Goal: Task Accomplishment & Management: Manage account settings

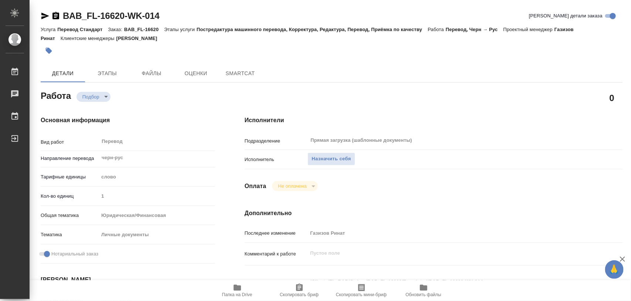
type textarea "x"
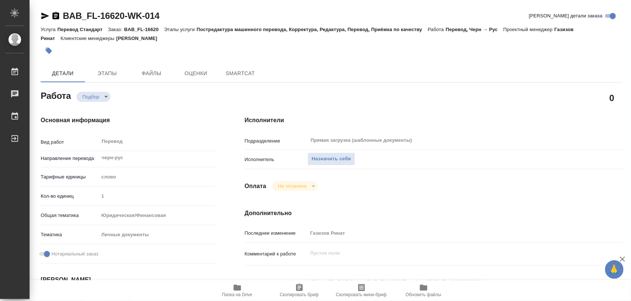
type textarea "x"
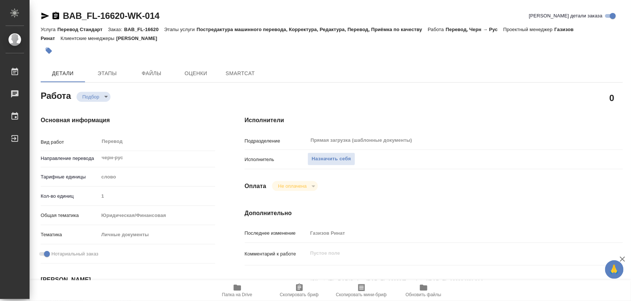
type textarea "x"
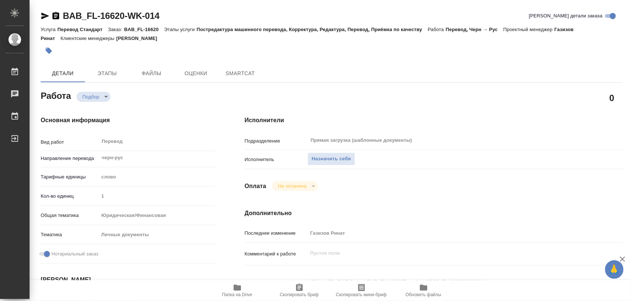
type textarea "x"
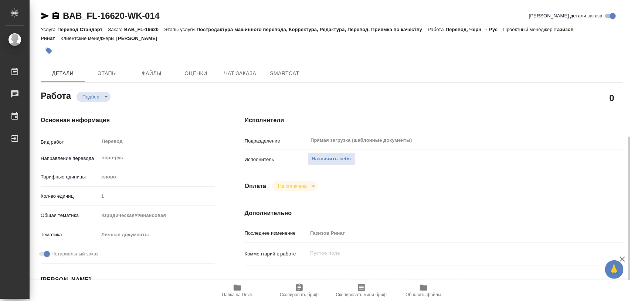
scroll to position [92, 0]
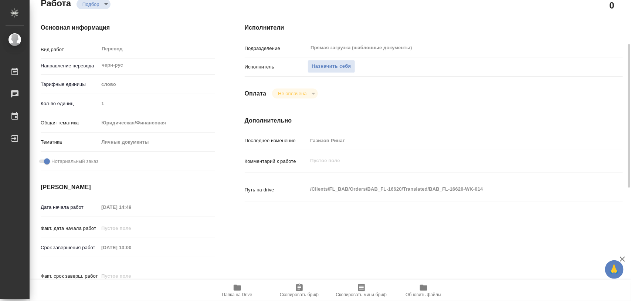
type textarea "x"
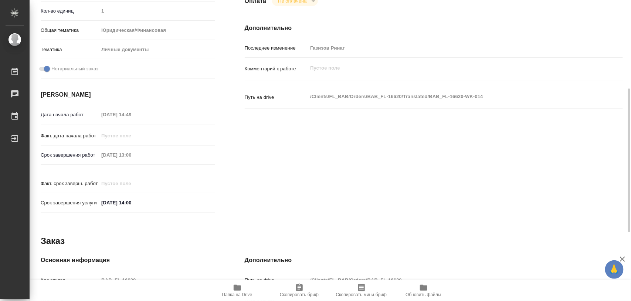
type textarea "x"
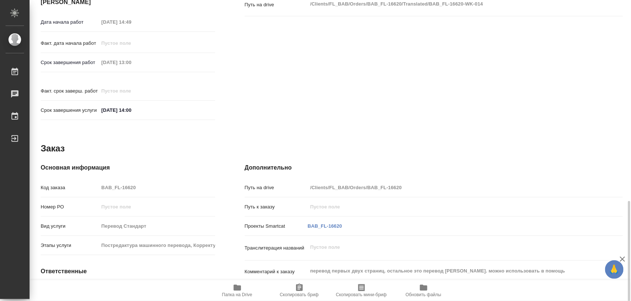
scroll to position [324, 0]
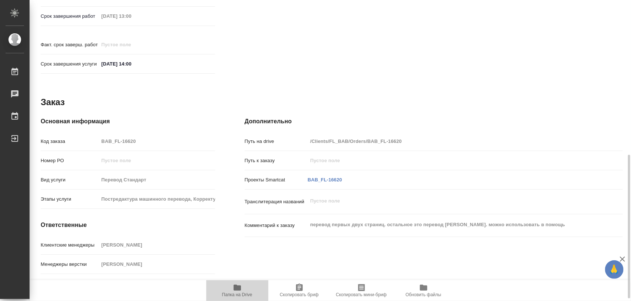
click at [239, 285] on icon "button" at bounding box center [237, 287] width 9 height 9
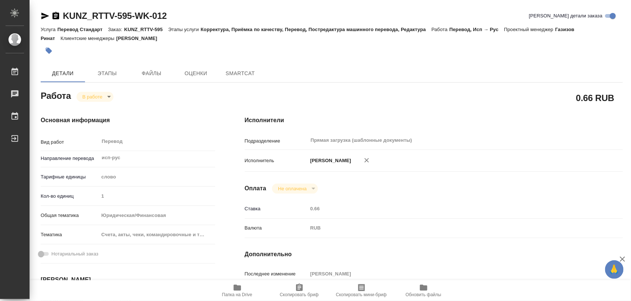
type textarea "x"
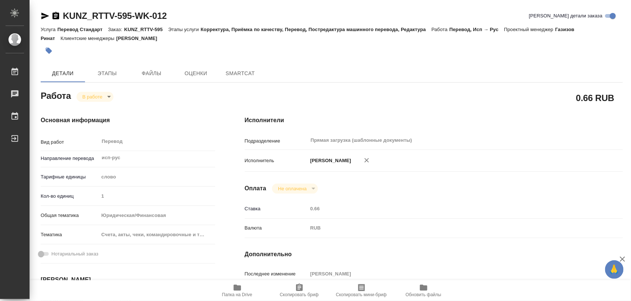
type textarea "x"
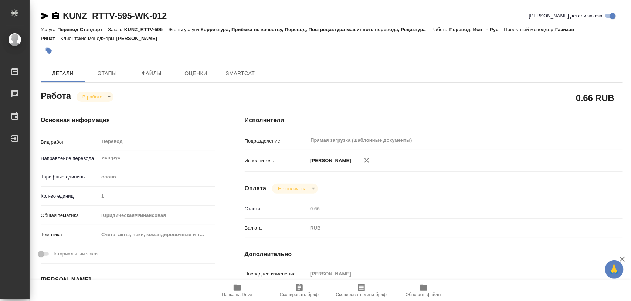
type textarea "x"
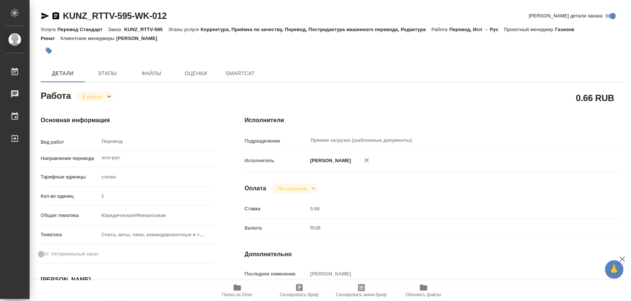
scroll to position [92, 0]
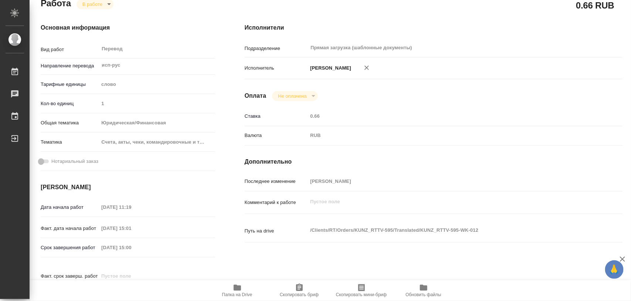
type textarea "x"
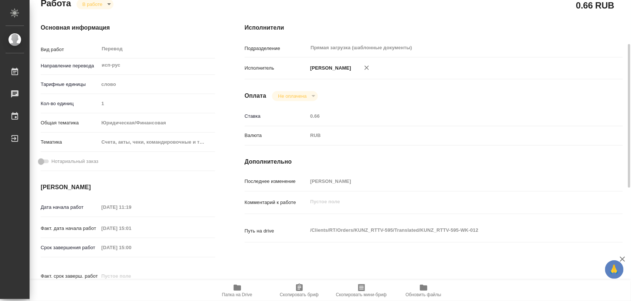
scroll to position [185, 0]
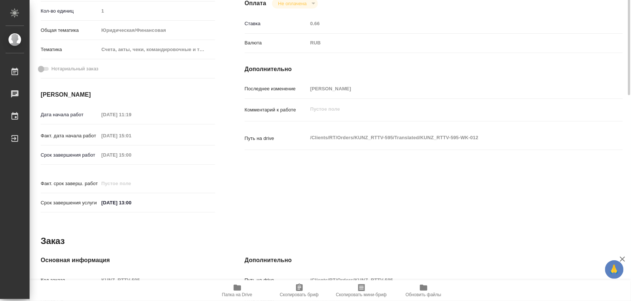
type textarea "x"
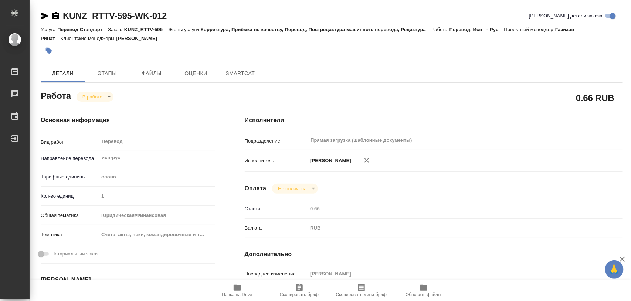
type textarea "x"
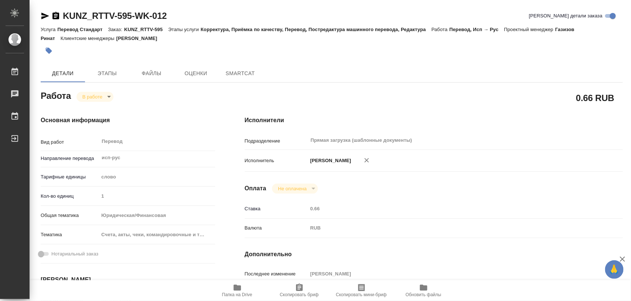
type textarea "x"
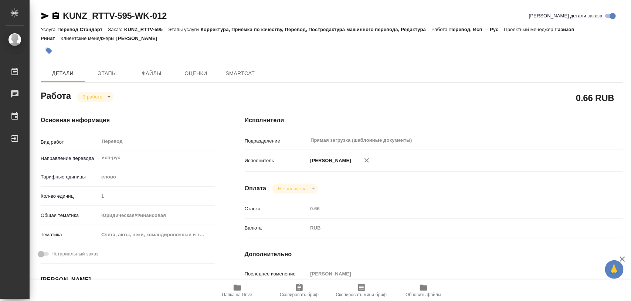
type textarea "x"
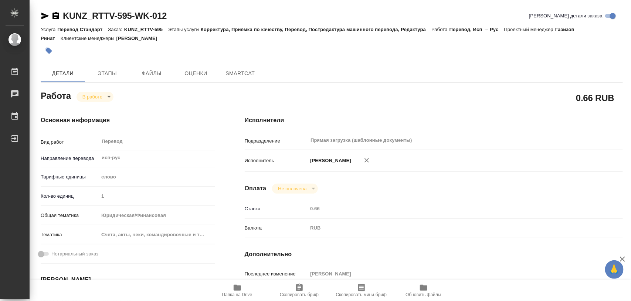
type textarea "x"
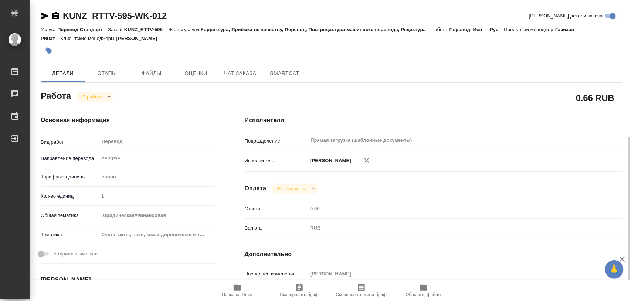
scroll to position [139, 0]
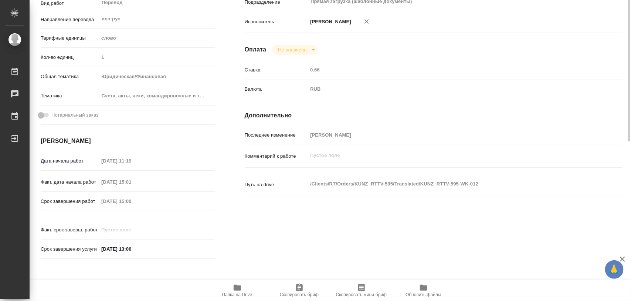
type textarea "x"
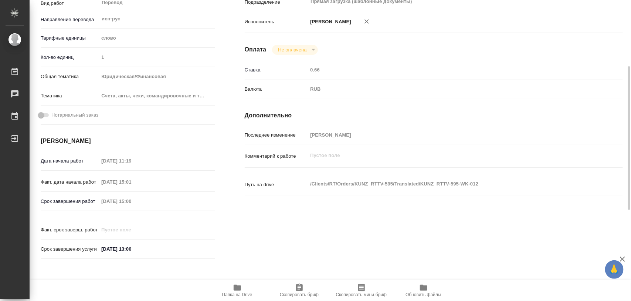
type textarea "x"
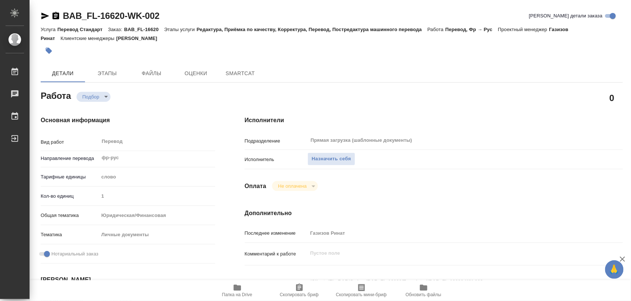
type textarea "x"
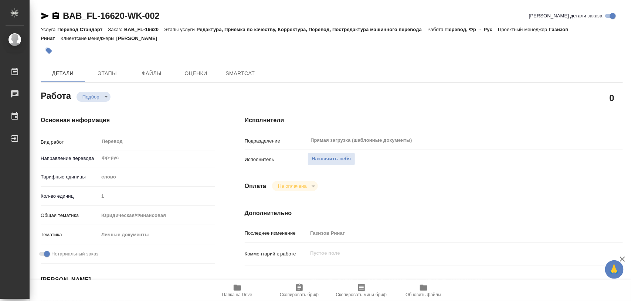
type textarea "x"
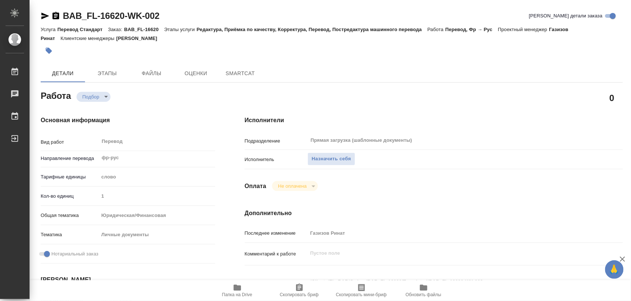
type textarea "x"
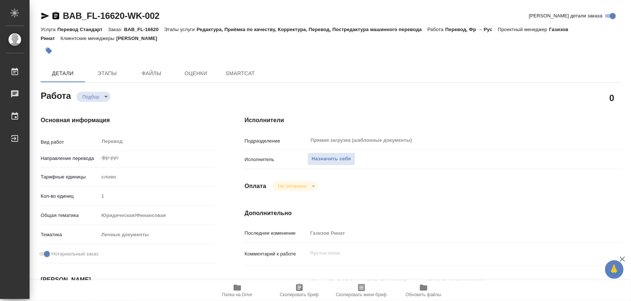
scroll to position [92, 0]
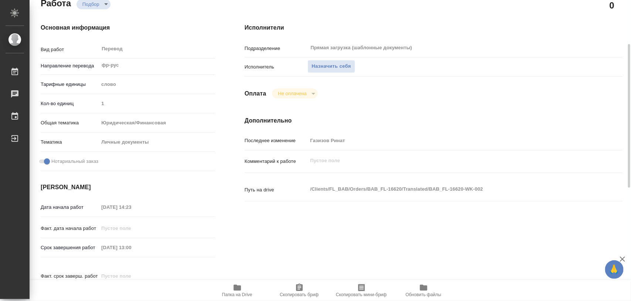
type textarea "x"
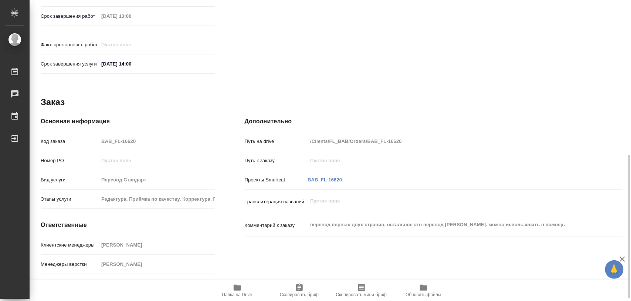
type textarea "x"
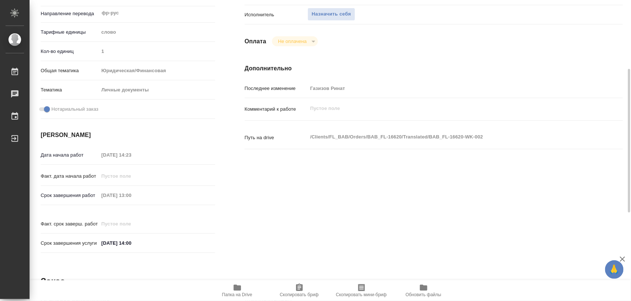
scroll to position [52, 0]
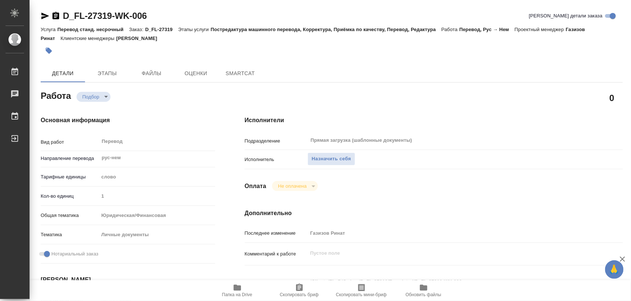
type textarea "x"
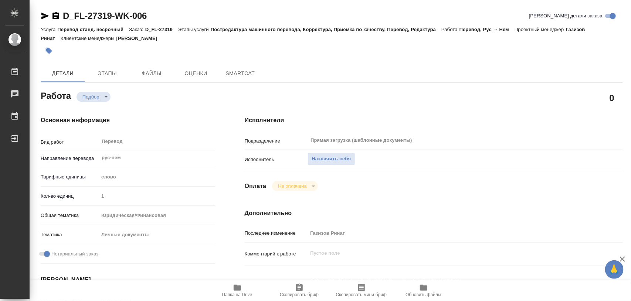
type textarea "x"
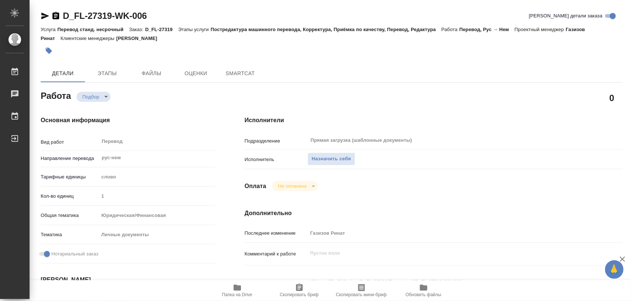
type textarea "x"
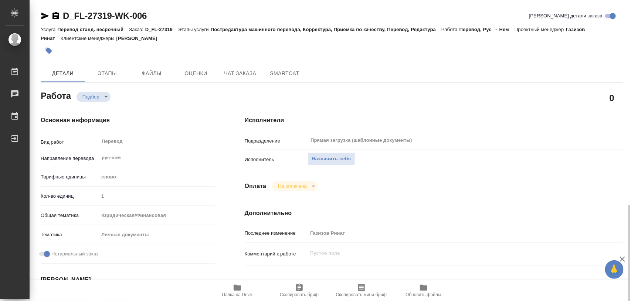
scroll to position [139, 0]
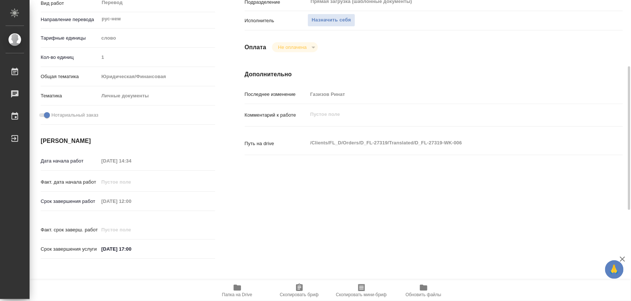
type textarea "x"
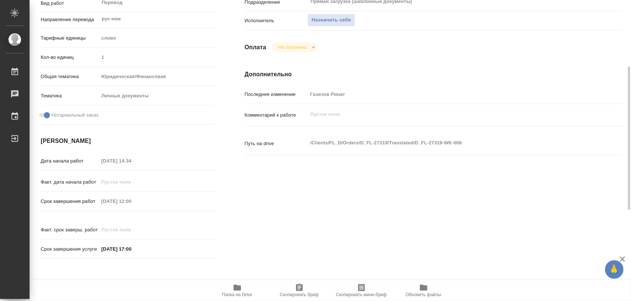
type textarea "x"
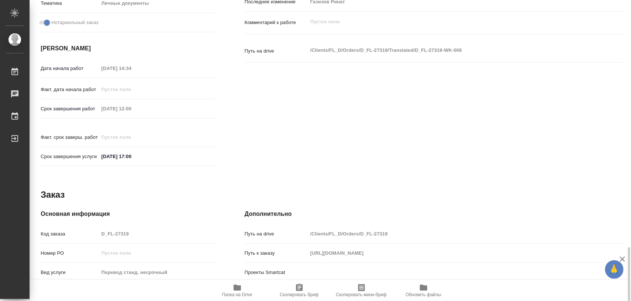
scroll to position [324, 0]
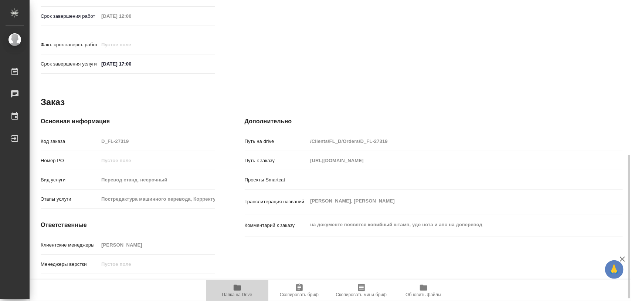
click at [237, 287] on icon "button" at bounding box center [237, 287] width 7 height 6
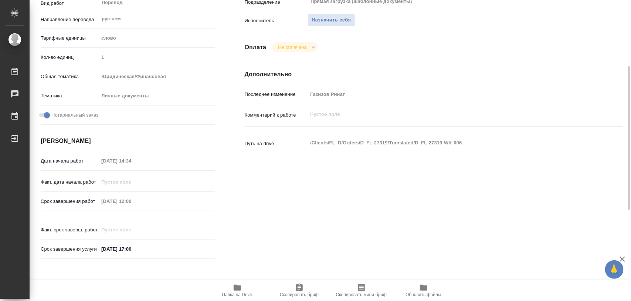
scroll to position [46, 0]
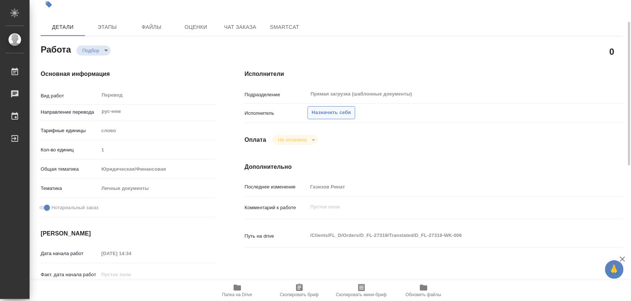
click at [336, 115] on span "Назначить себя" at bounding box center [331, 112] width 39 height 9
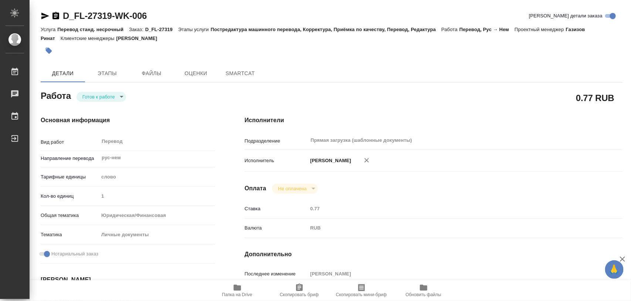
type textarea "x"
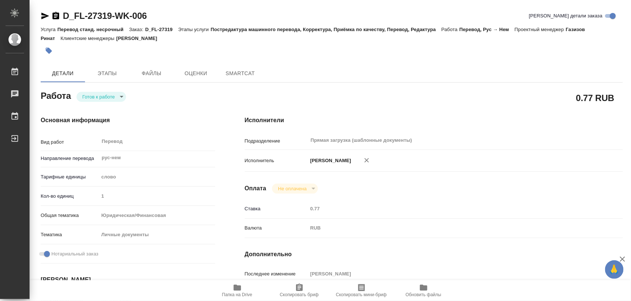
type textarea "x"
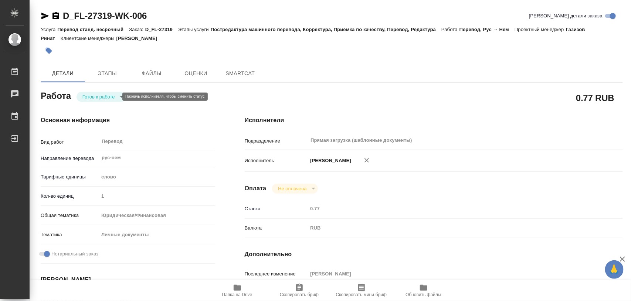
type textarea "x"
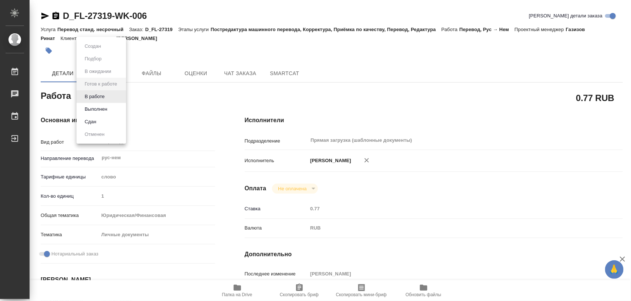
click at [113, 97] on body "🙏 .cls-1 fill:#fff; AWATERA Iglakov Maksim Работы Чаты График Выйти D_FL-27319-…" at bounding box center [315, 150] width 631 height 301
type textarea "x"
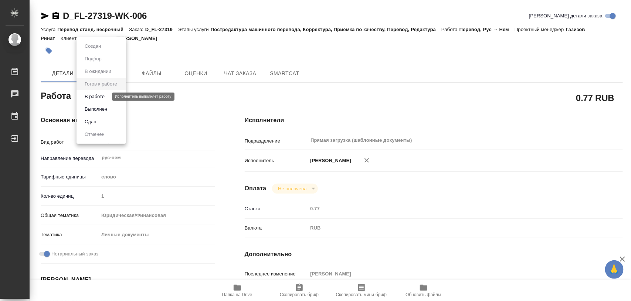
type textarea "x"
click at [107, 97] on button "В работе" at bounding box center [94, 96] width 24 height 8
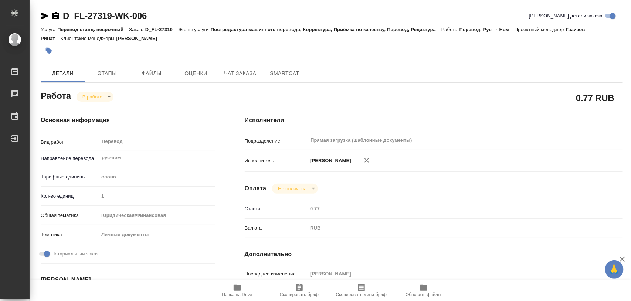
type textarea "x"
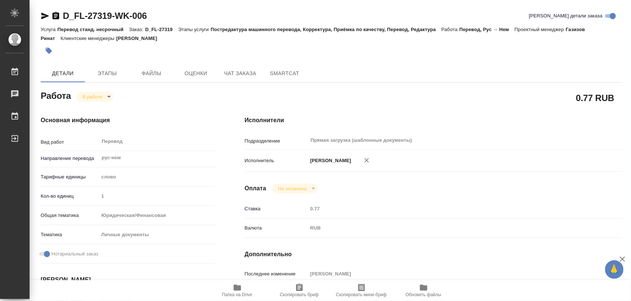
type textarea "x"
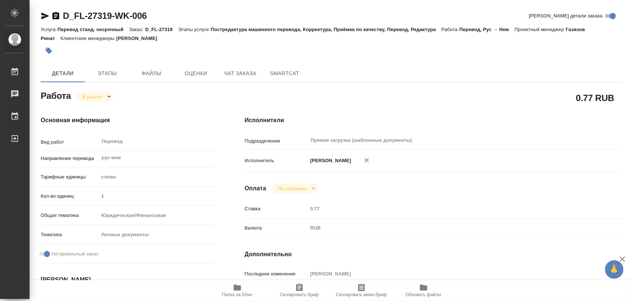
type textarea "x"
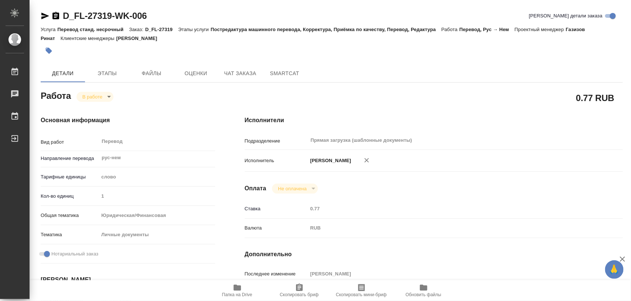
type textarea "x"
